Goal: Task Accomplishment & Management: Use online tool/utility

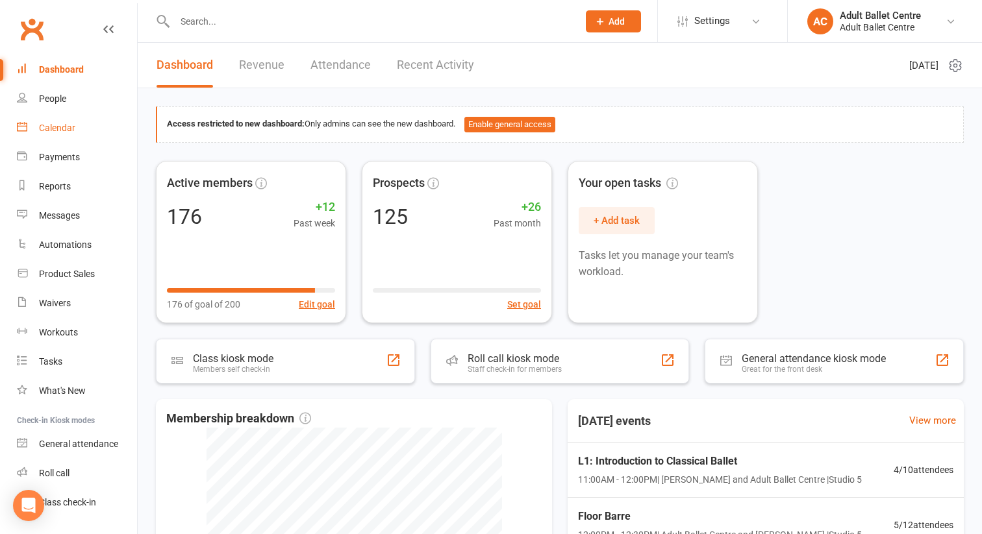
click at [56, 127] on div "Calendar" at bounding box center [57, 128] width 36 height 10
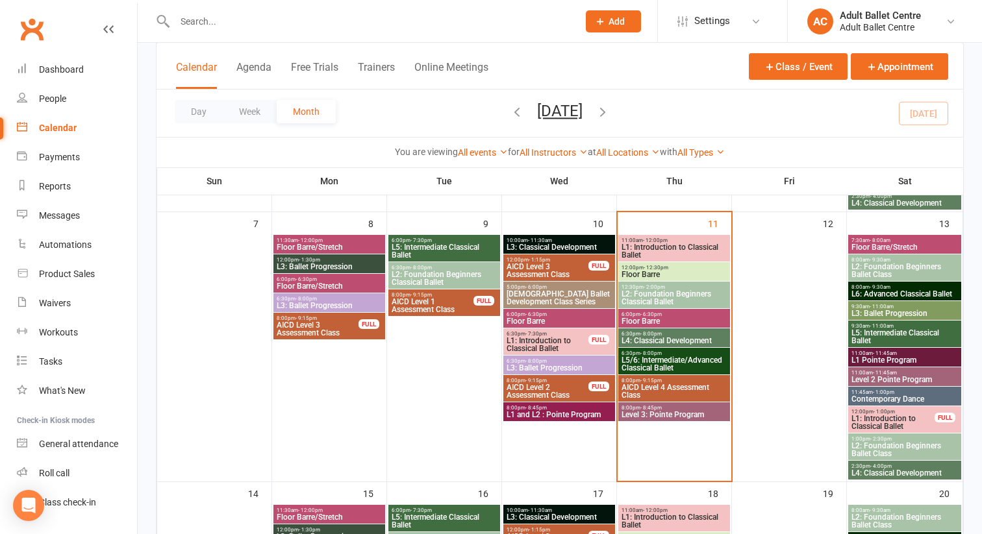
scroll to position [331, 0]
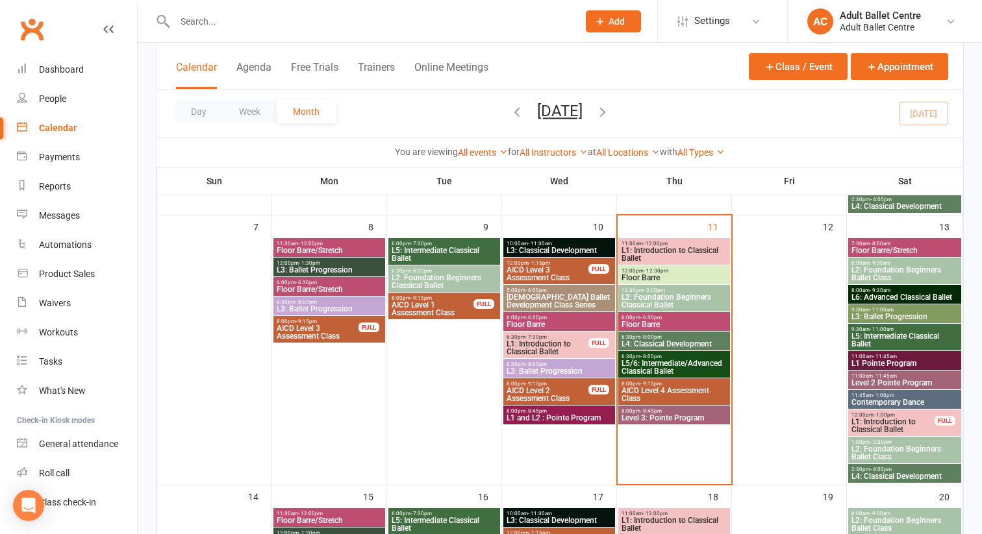
click at [677, 251] on span "L1: Introduction to Classical Ballet" at bounding box center [674, 255] width 107 height 16
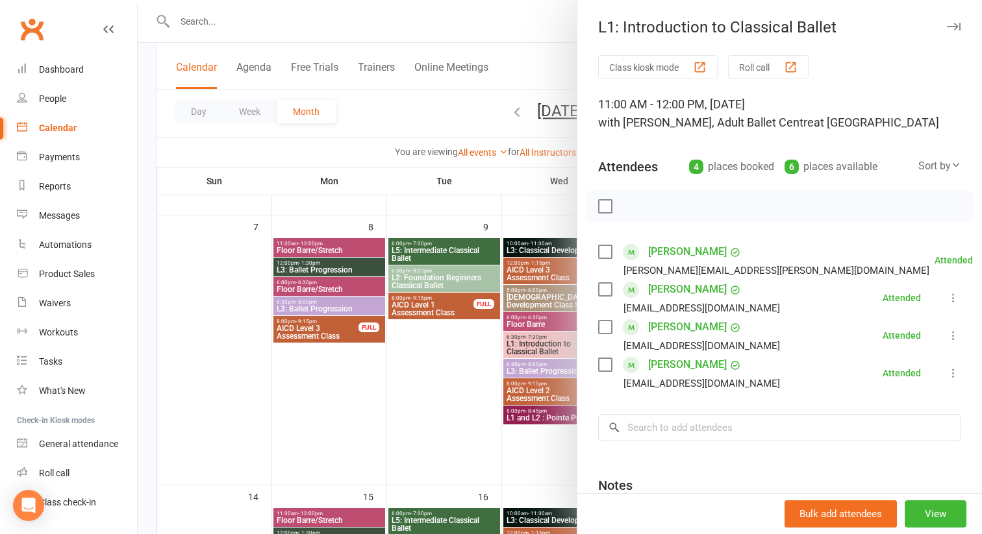
click at [464, 428] on div at bounding box center [560, 267] width 844 height 534
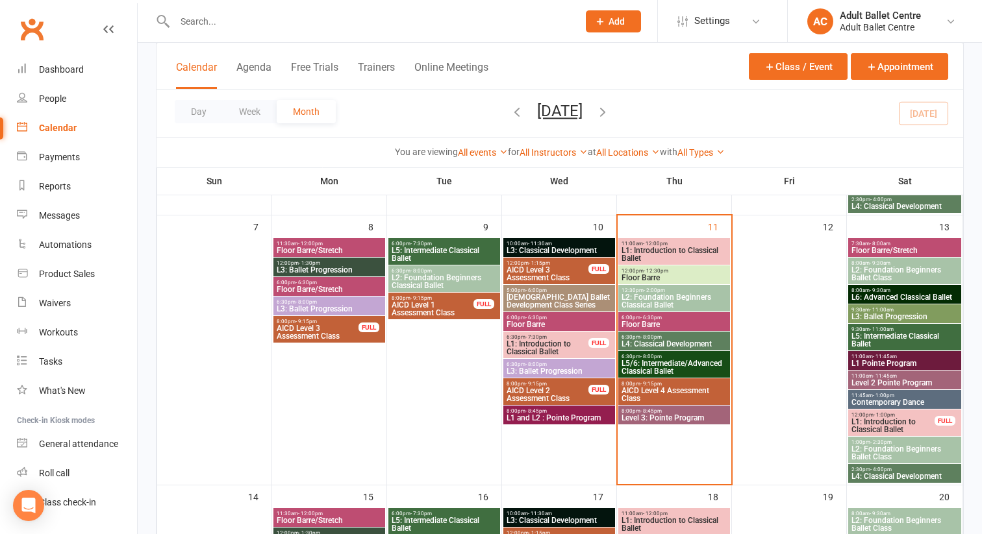
click at [630, 274] on span "Floor Barre" at bounding box center [674, 278] width 107 height 8
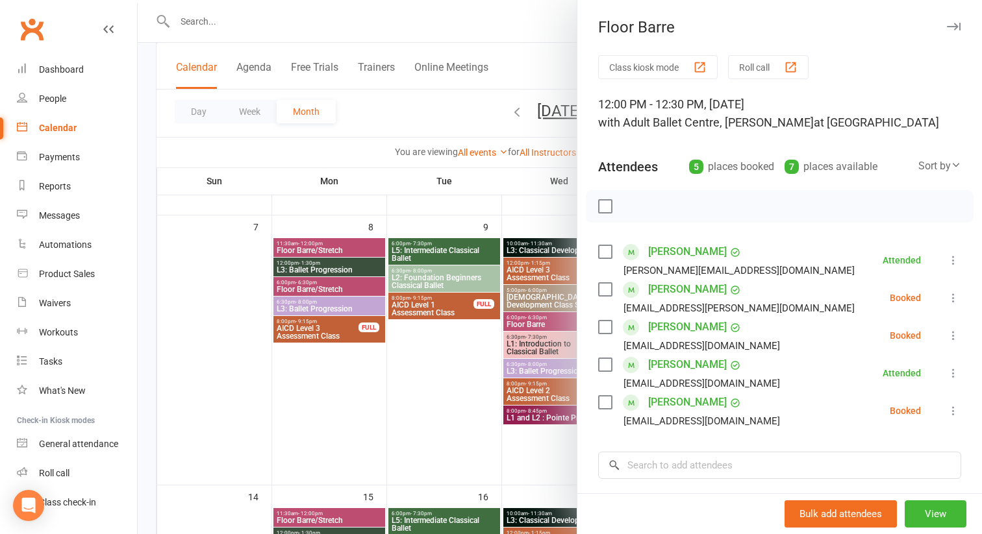
click at [468, 421] on div at bounding box center [560, 267] width 844 height 534
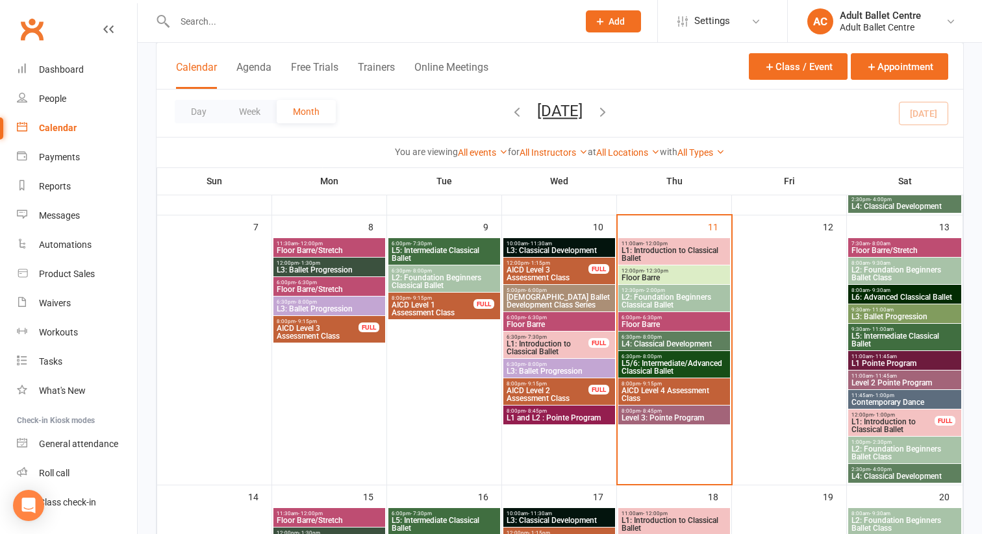
click at [638, 306] on span "L2: Foundation Beginners Classical Ballet" at bounding box center [674, 302] width 107 height 16
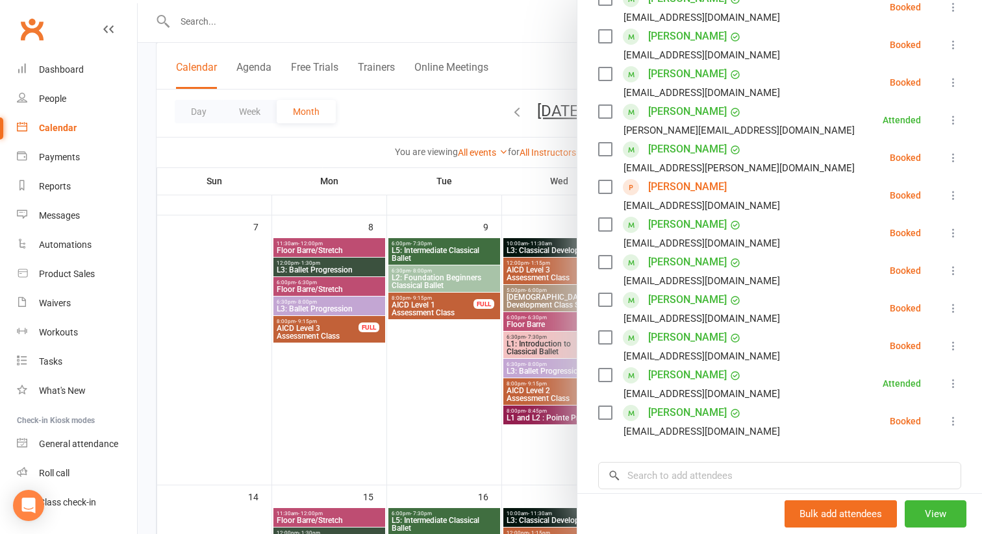
scroll to position [256, 0]
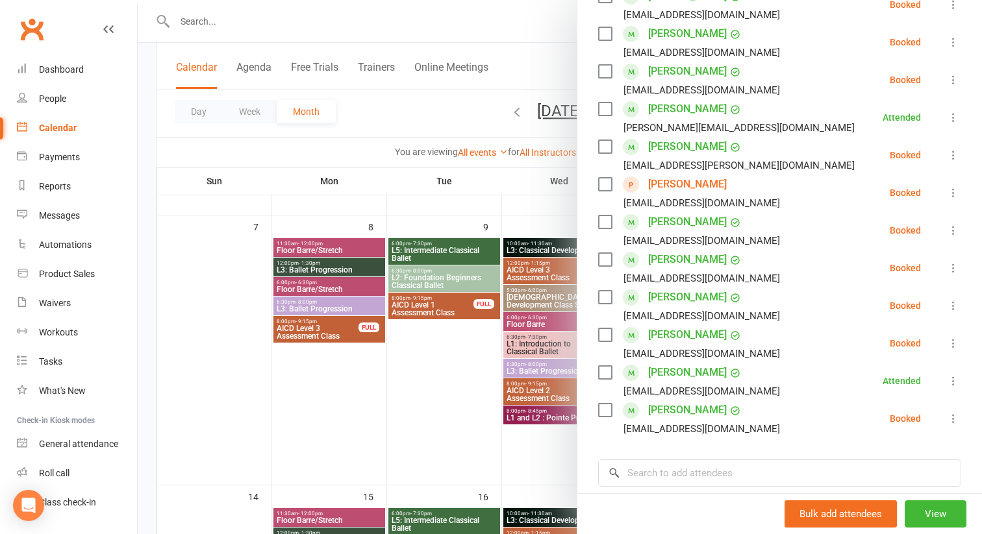
click at [954, 418] on icon at bounding box center [953, 418] width 13 height 13
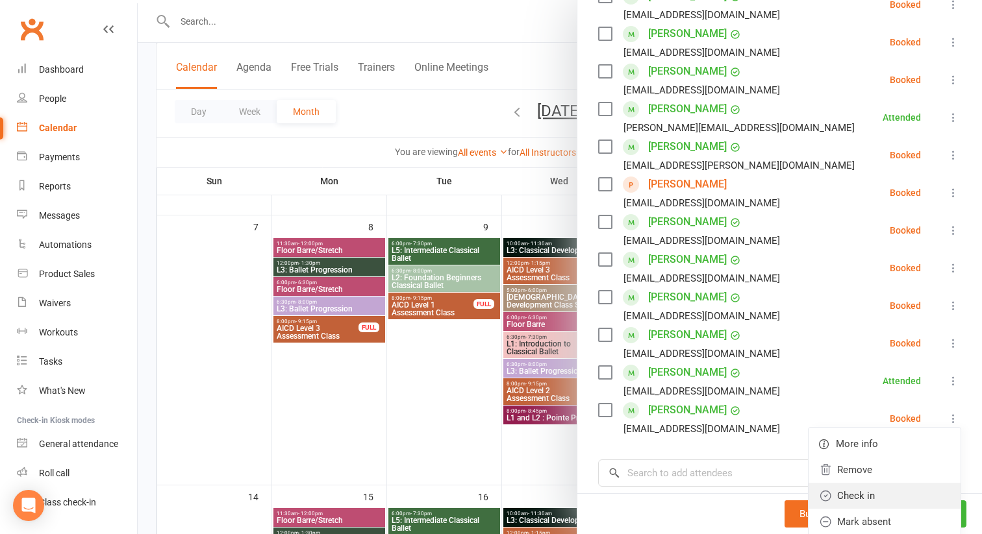
click at [875, 498] on link "Check in" at bounding box center [885, 496] width 152 height 26
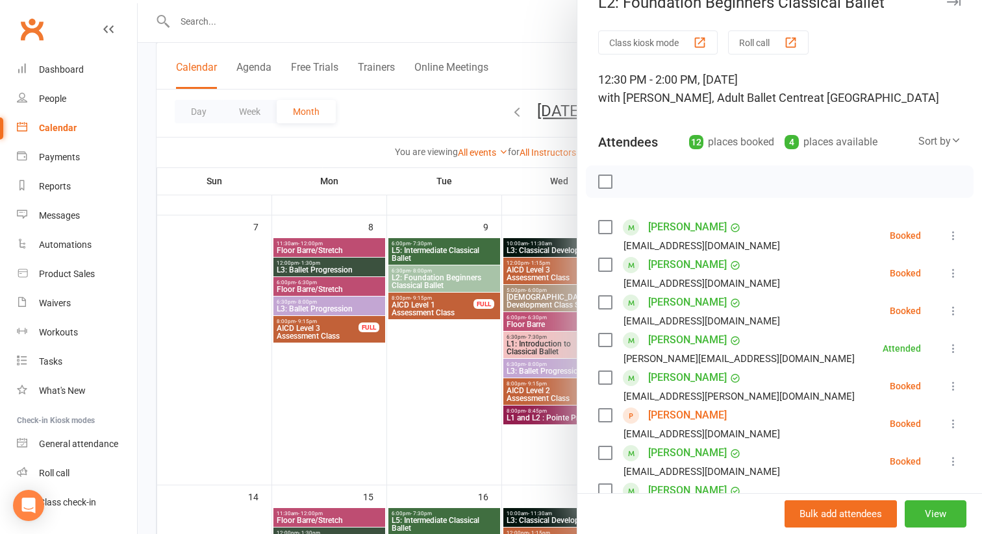
scroll to position [0, 0]
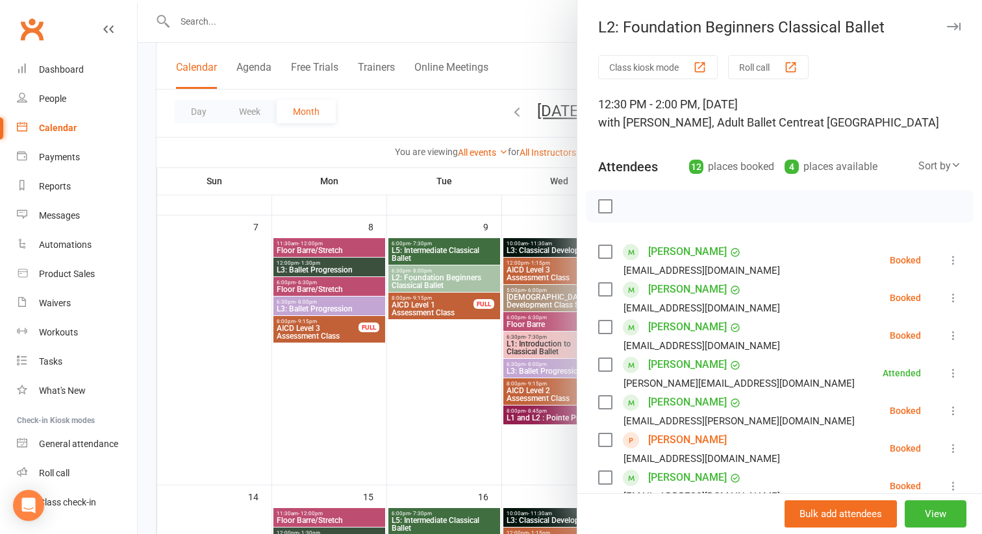
click at [470, 389] on div at bounding box center [560, 267] width 844 height 534
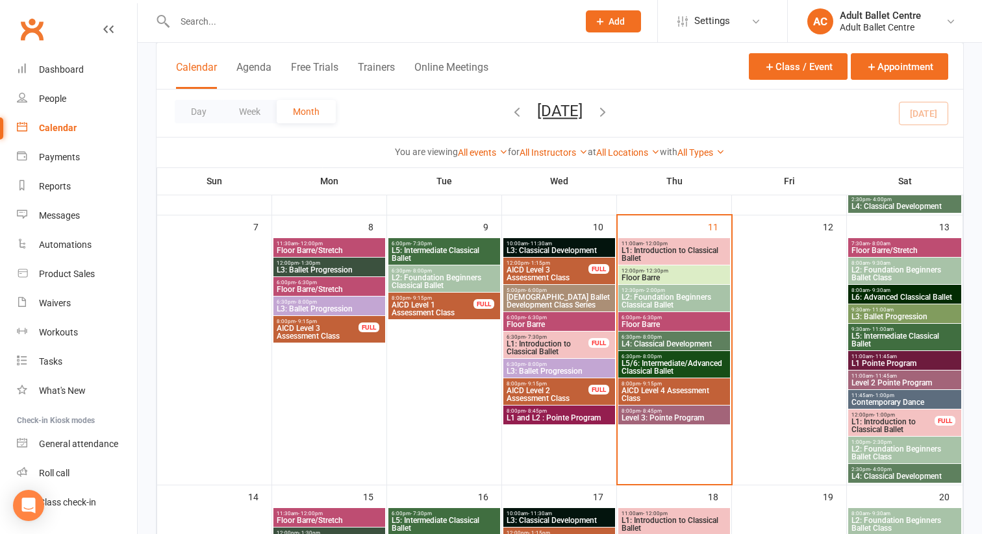
click at [647, 272] on span "- 12:30pm" at bounding box center [656, 271] width 25 height 6
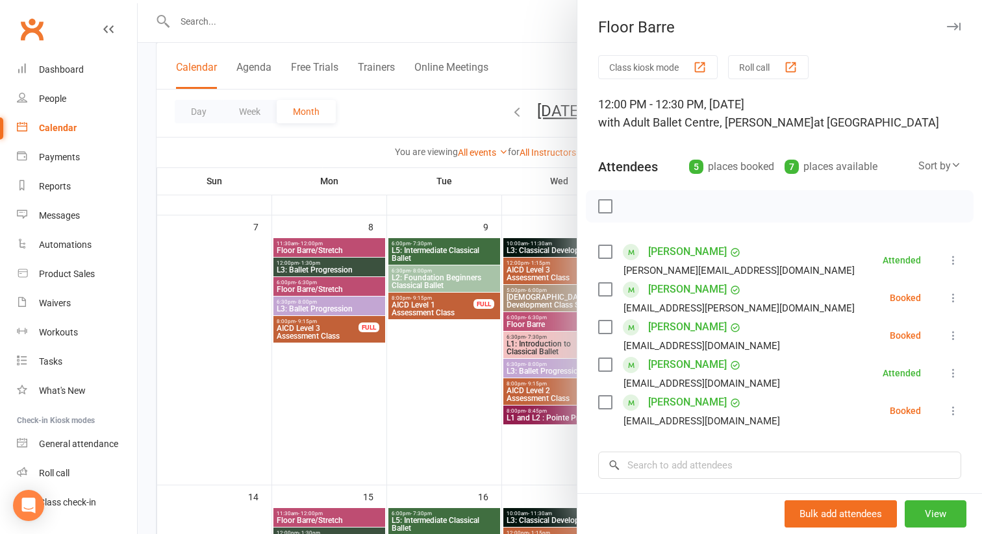
click at [951, 411] on icon at bounding box center [953, 411] width 13 height 13
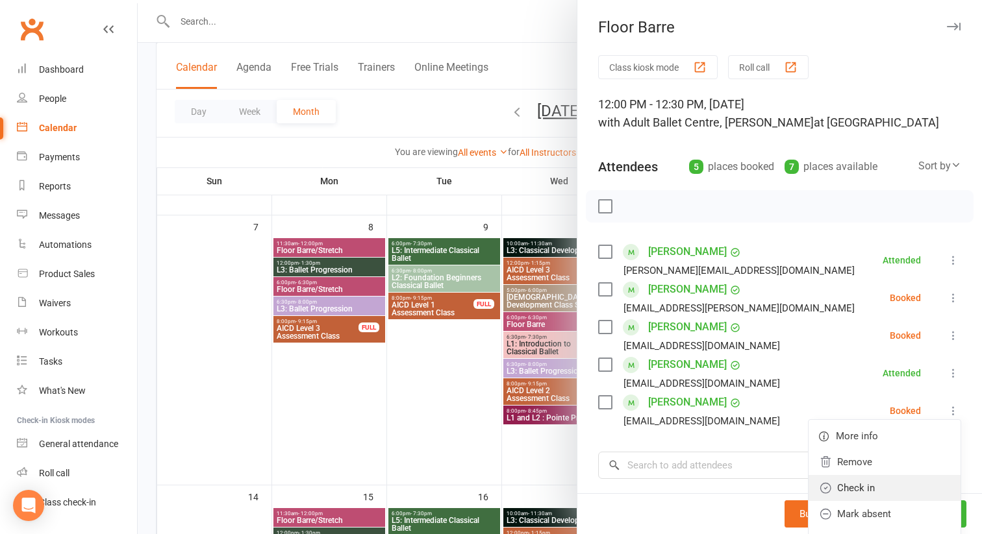
click at [867, 484] on link "Check in" at bounding box center [885, 488] width 152 height 26
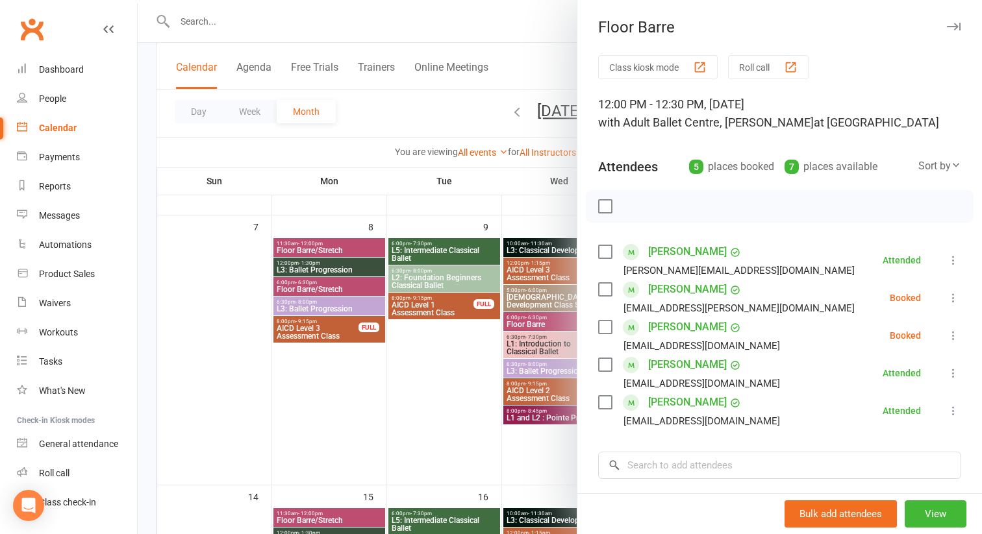
click at [229, 23] on div at bounding box center [560, 267] width 844 height 534
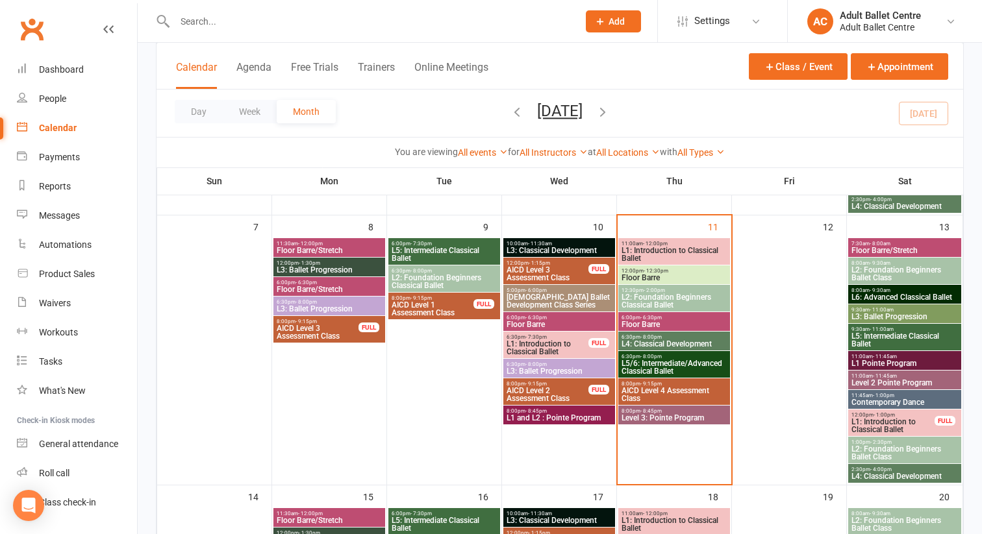
click at [197, 7] on div at bounding box center [362, 21] width 413 height 42
click at [187, 30] on div at bounding box center [362, 21] width 413 height 42
click at [187, 23] on input "text" at bounding box center [370, 21] width 398 height 18
click at [48, 101] on div "People" at bounding box center [52, 99] width 27 height 10
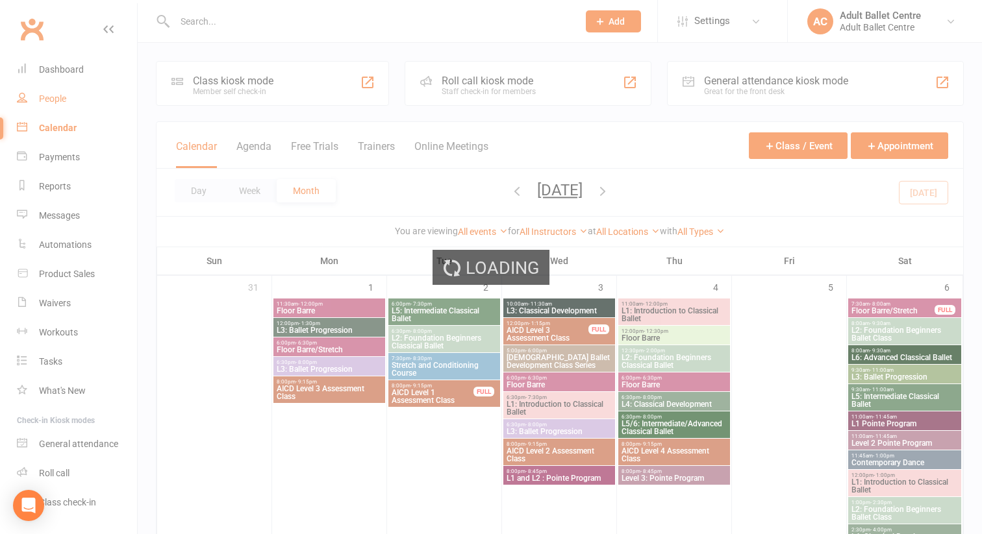
select select "100"
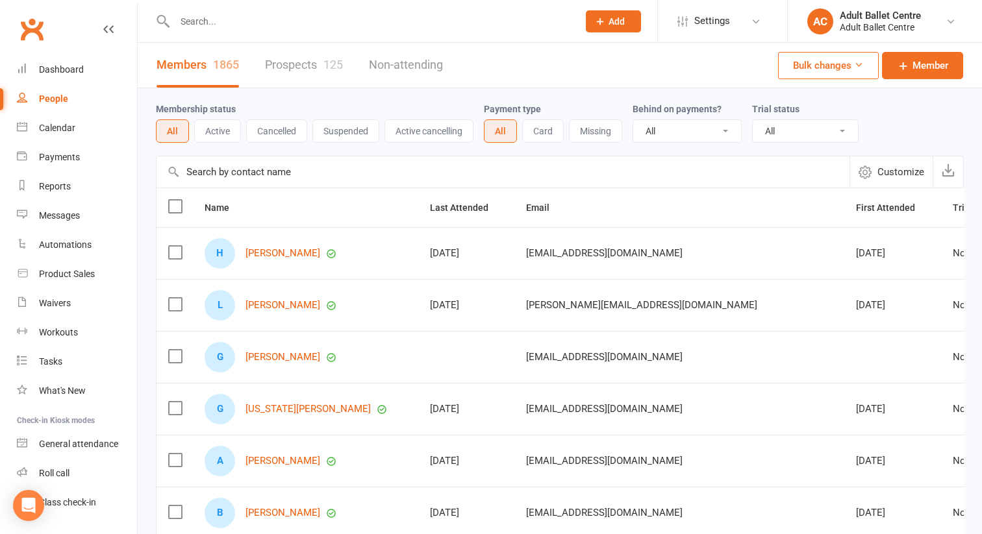
click at [210, 18] on input "text" at bounding box center [370, 21] width 398 height 18
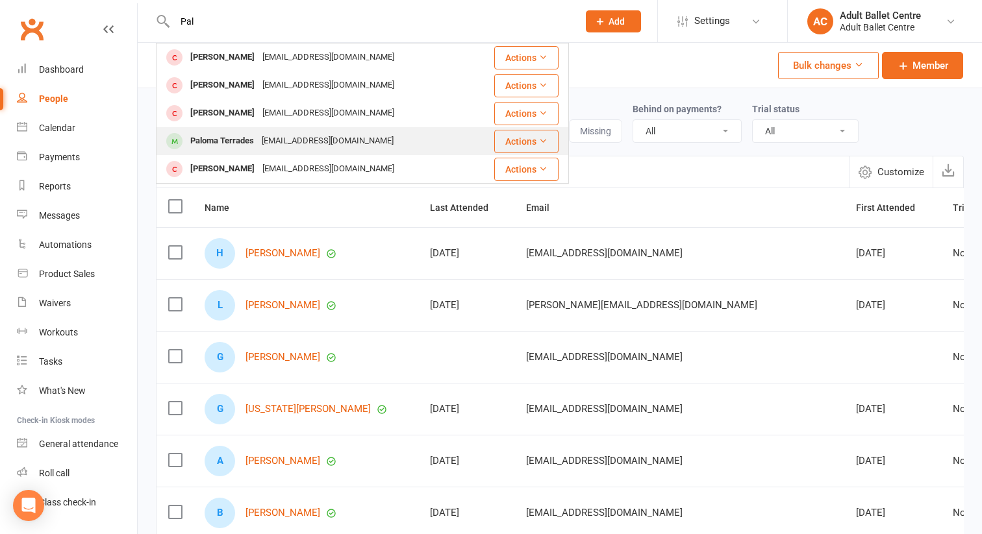
type input "Pal"
click at [231, 137] on div "Paloma Terrades" at bounding box center [221, 141] width 71 height 19
